Goal: Task Accomplishment & Management: Complete application form

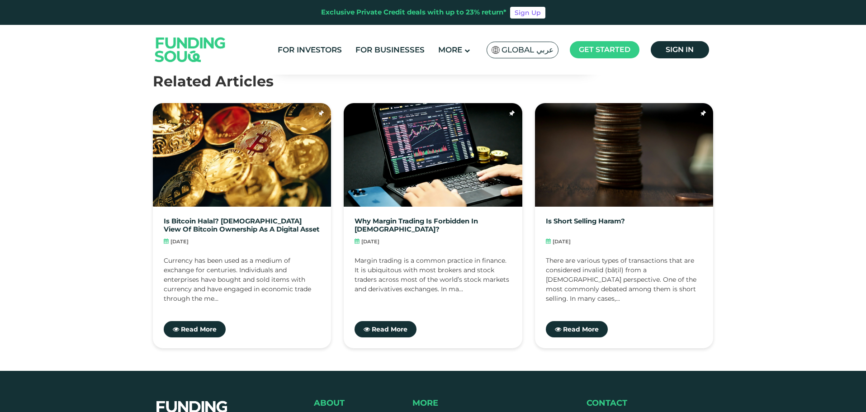
scroll to position [1357, 0]
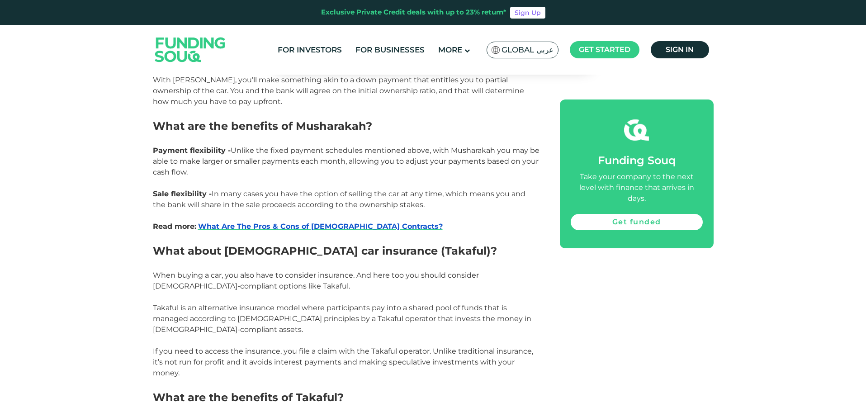
click at [642, 214] on link "Get funded" at bounding box center [637, 222] width 132 height 16
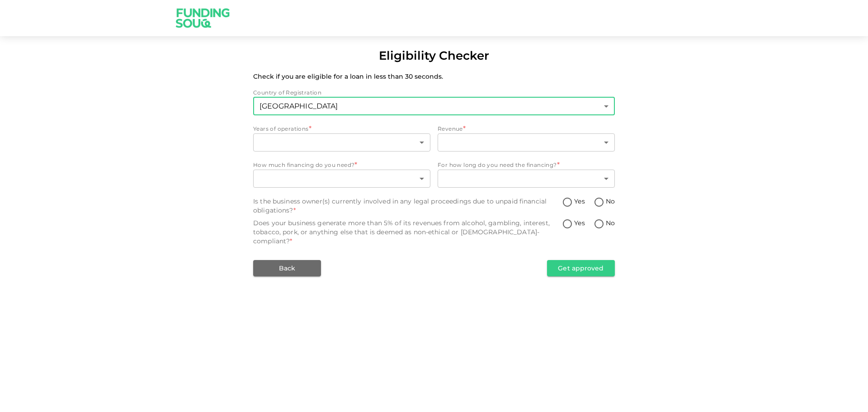
click at [307, 99] on body "Eligibility Checker Check if you are eligible for a loan in less than 30 second…" at bounding box center [434, 206] width 868 height 412
